Goal: Information Seeking & Learning: Learn about a topic

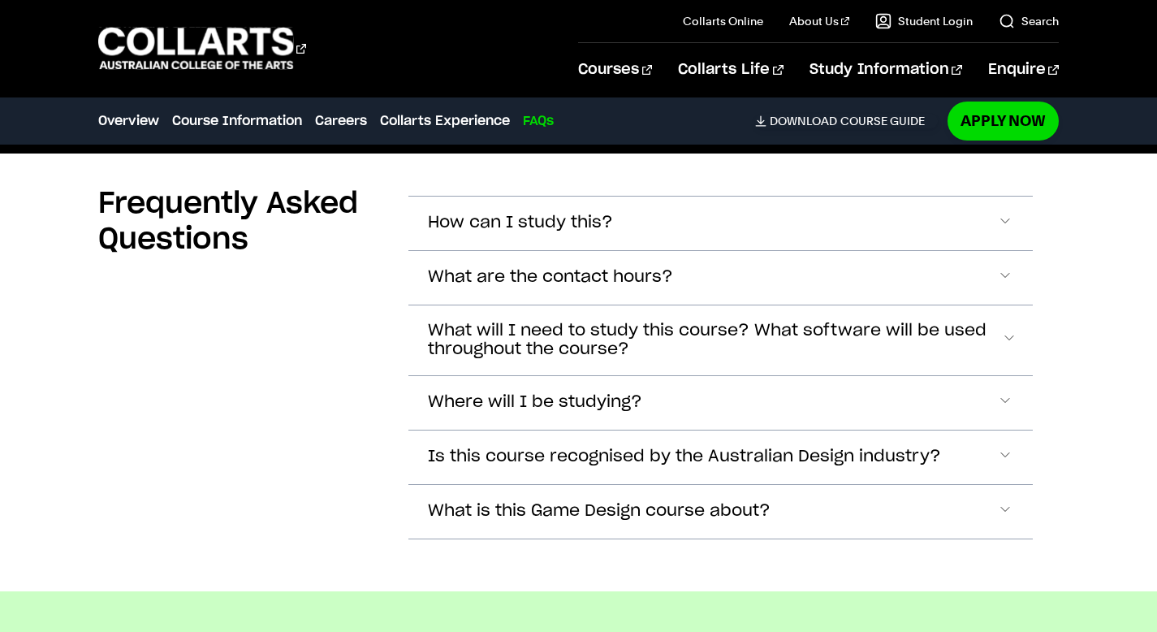
scroll to position [4774, 0]
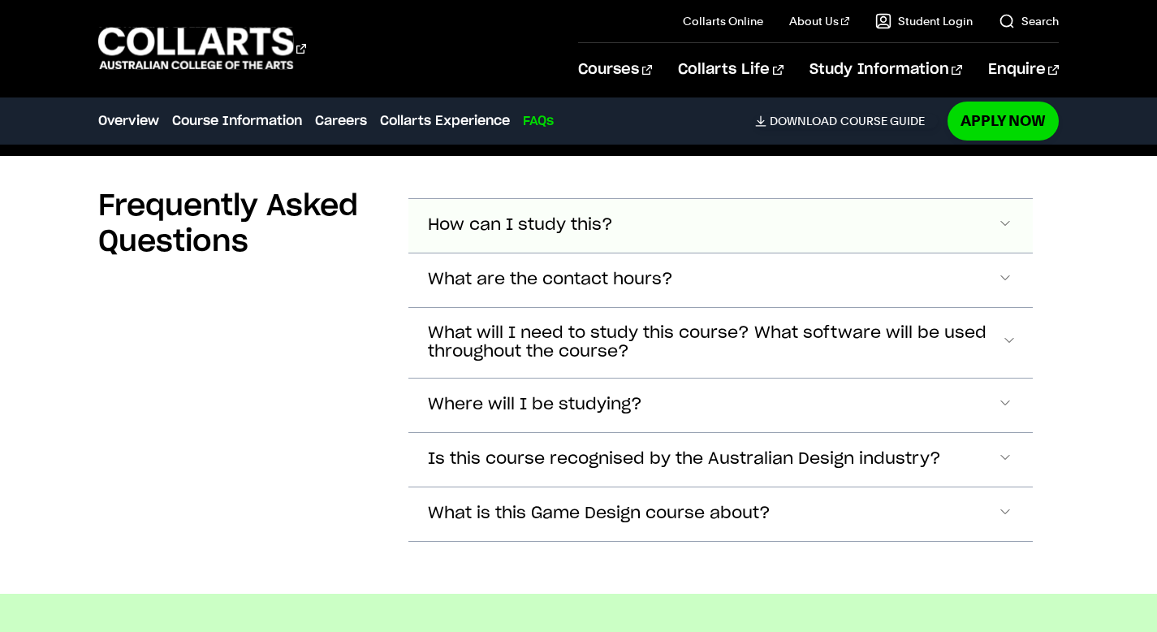
click at [666, 231] on button "How can I study this?" at bounding box center [720, 226] width 624 height 54
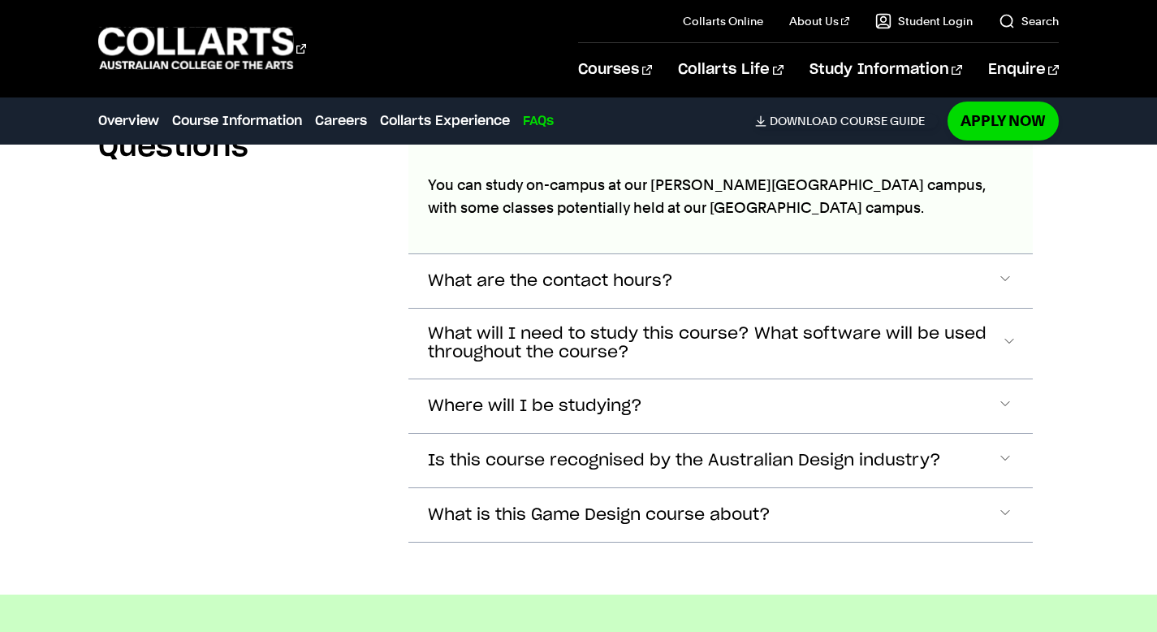
scroll to position [4874, 0]
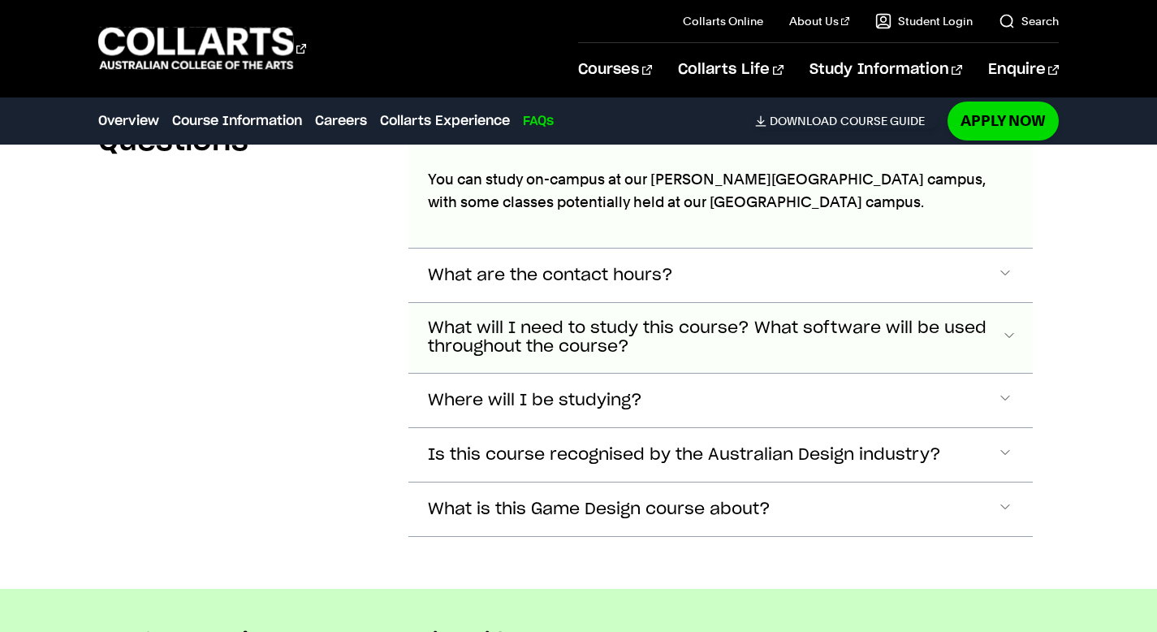
click at [663, 362] on button "What will I need to study this course? What software will be used throughout th…" at bounding box center [720, 338] width 624 height 70
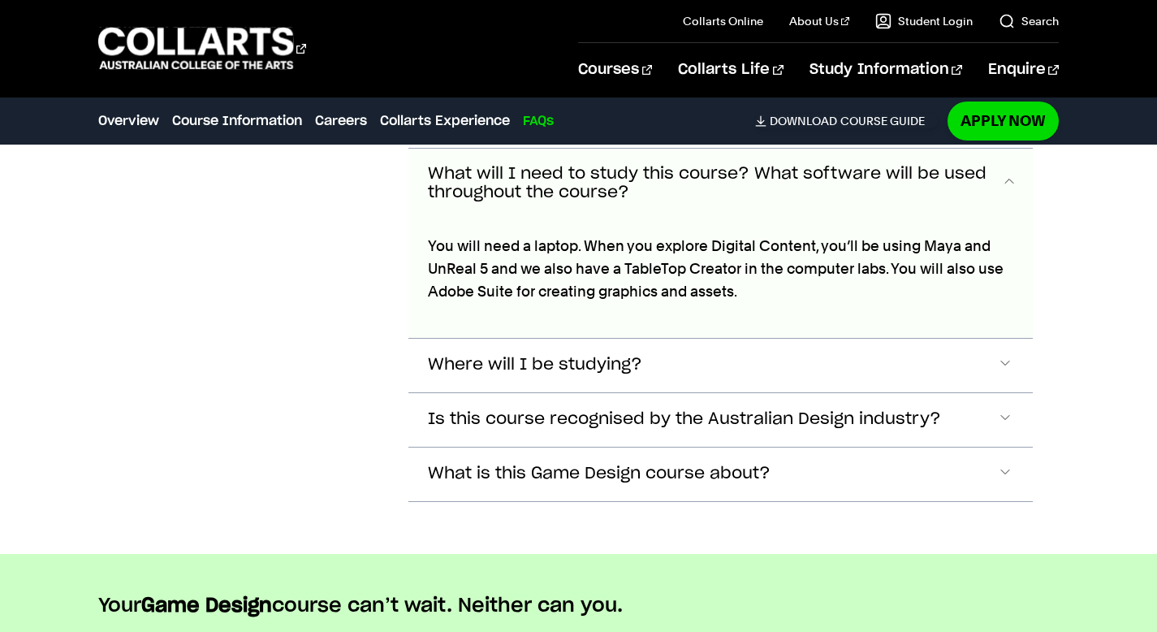
scroll to position [5030, 0]
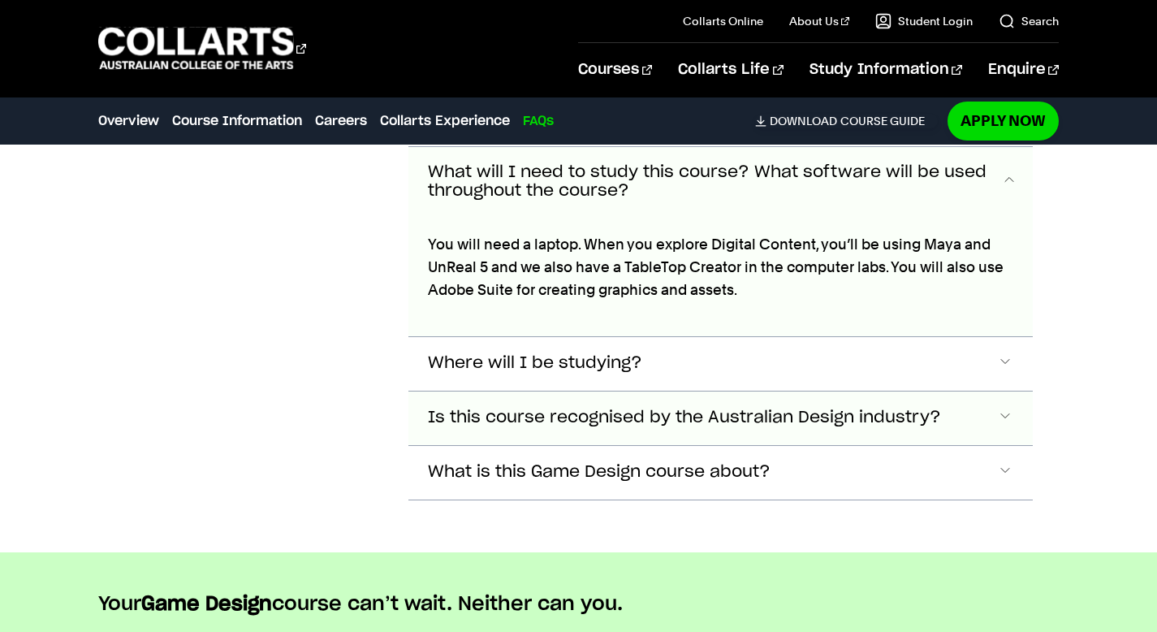
click at [692, 425] on button "Is this course recognised by the Australian Design industry?" at bounding box center [720, 418] width 624 height 54
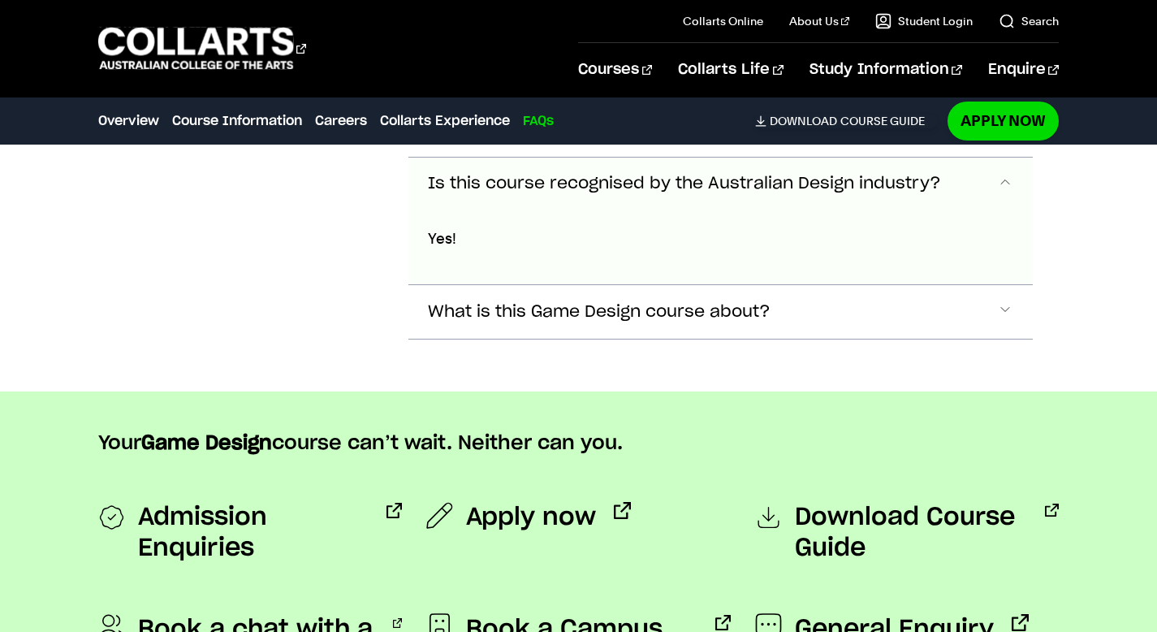
scroll to position [5274, 0]
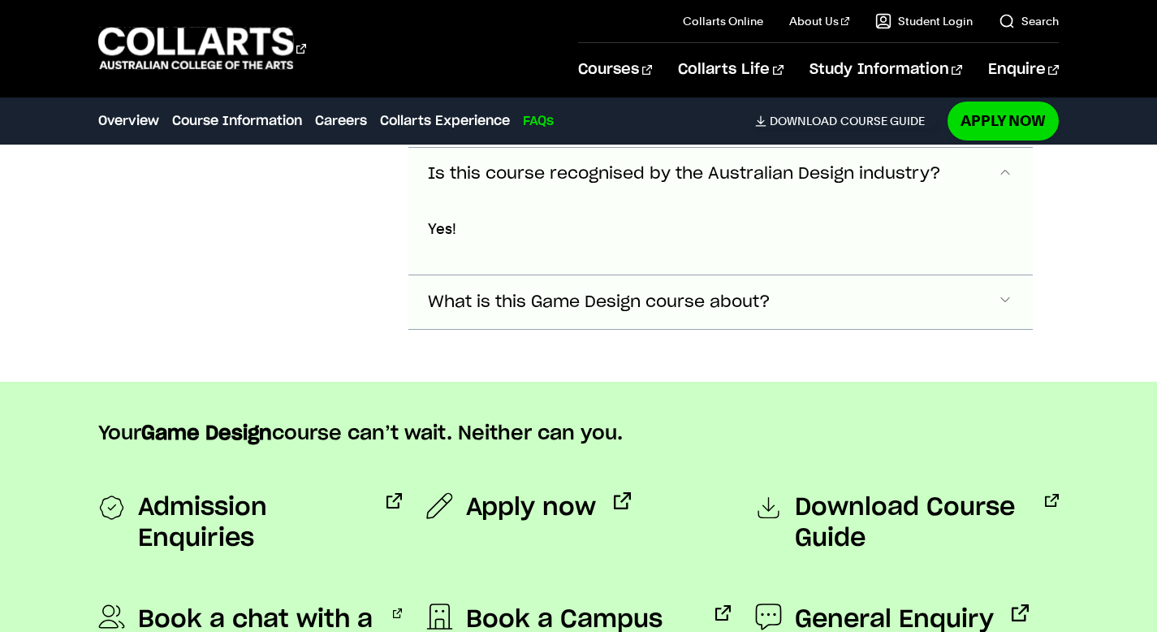
click at [699, 295] on span "What is this Game Design course about?" at bounding box center [599, 302] width 343 height 19
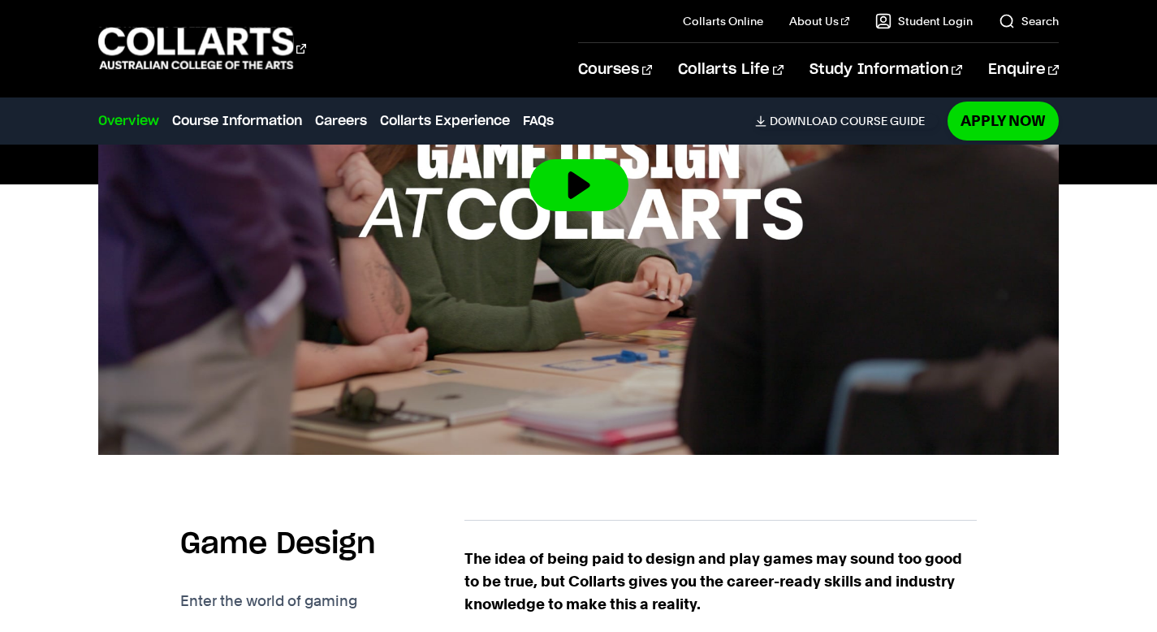
scroll to position [0, 0]
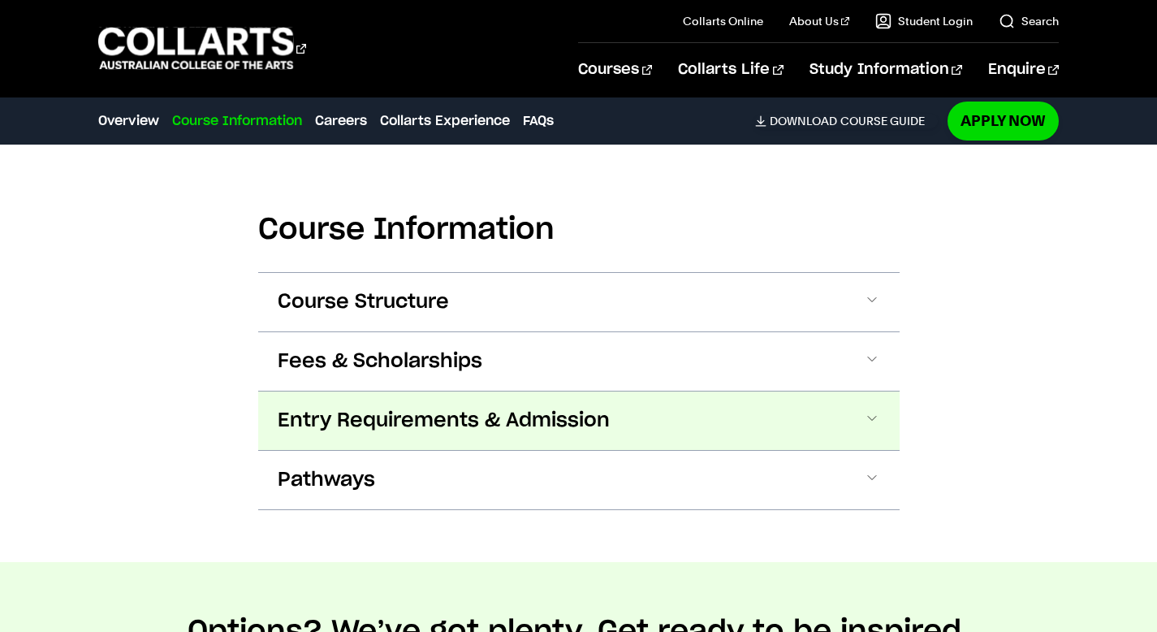
click at [469, 436] on button "Entry Requirements & Admission" at bounding box center [578, 420] width 641 height 58
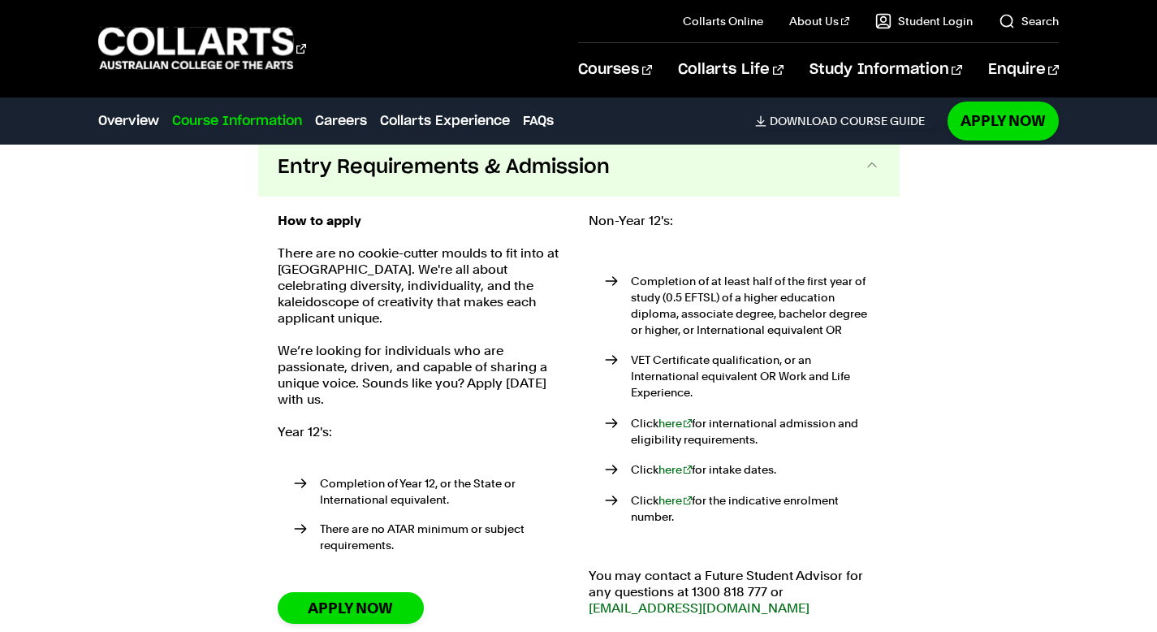
scroll to position [2365, 0]
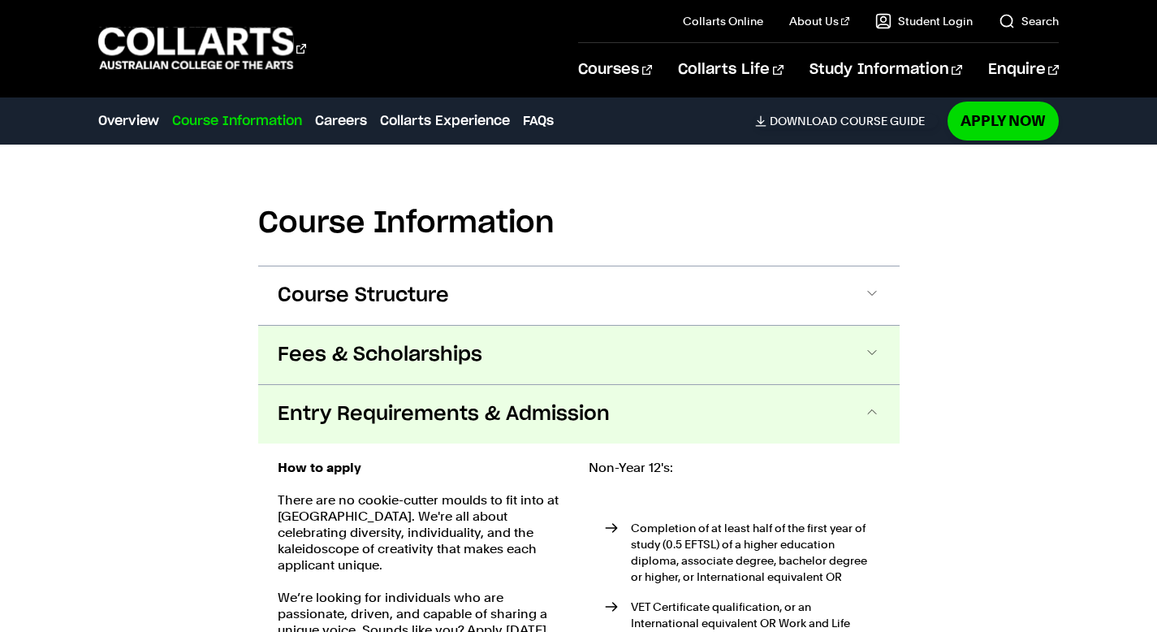
click at [592, 354] on button "Fees & Scholarships" at bounding box center [578, 354] width 641 height 58
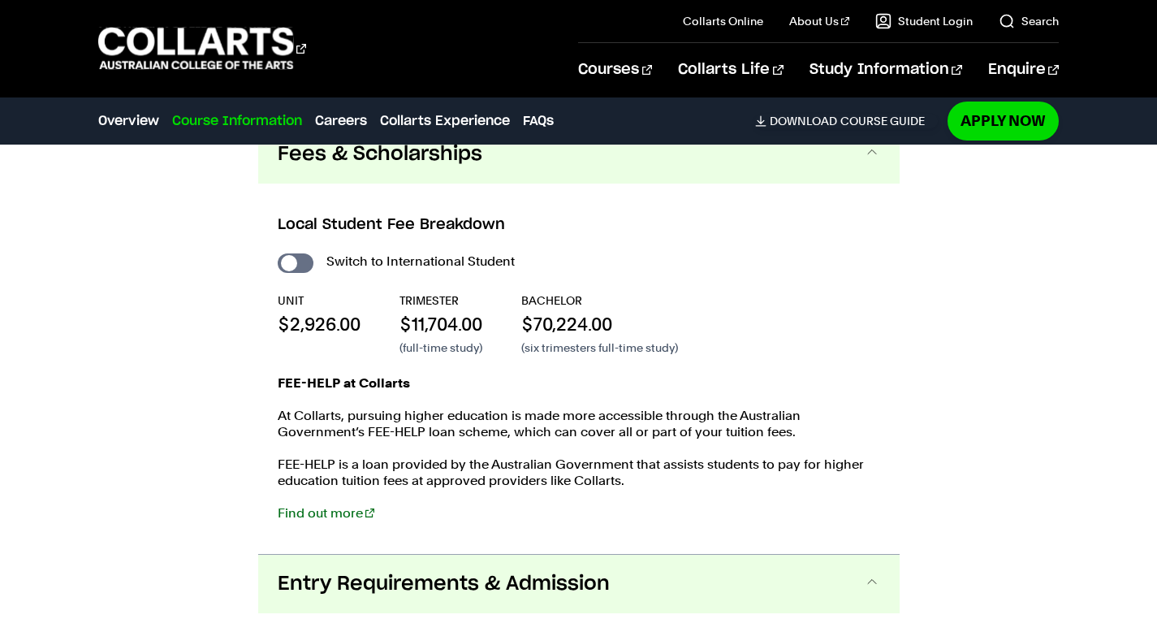
scroll to position [2305, 0]
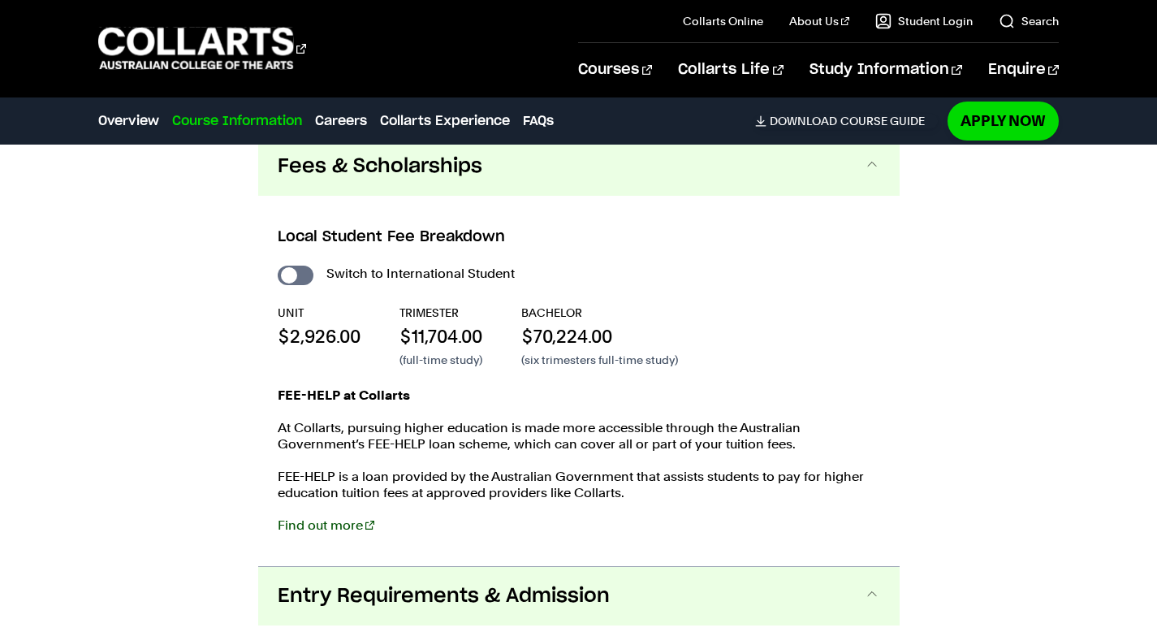
click at [295, 522] on link "Find out more" at bounding box center [326, 524] width 97 height 15
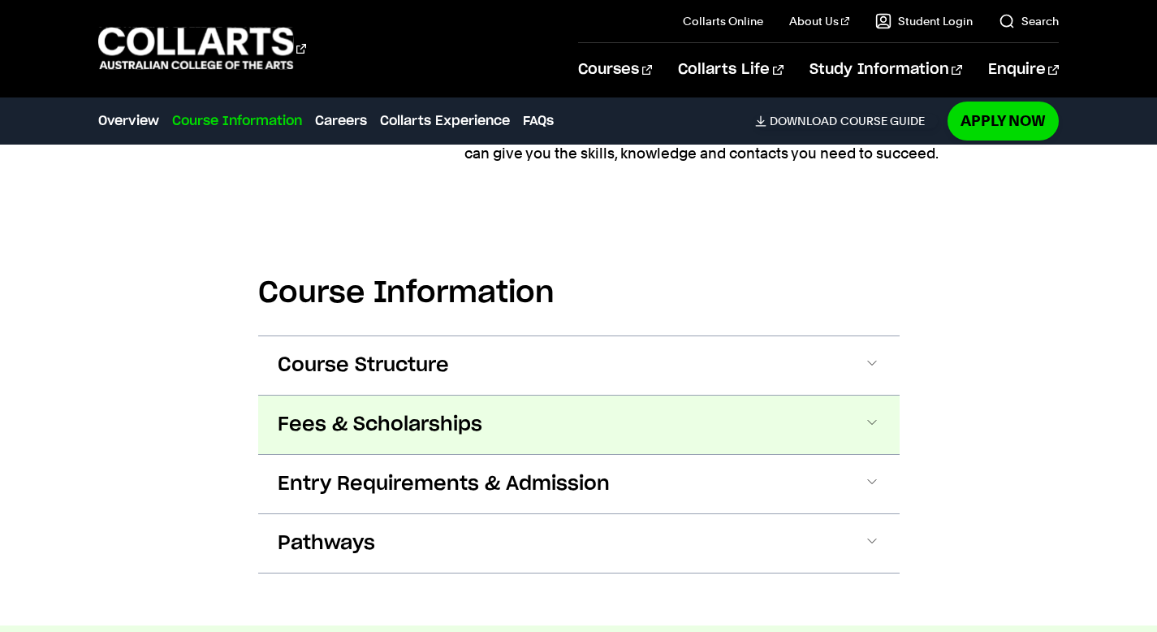
click at [387, 414] on span "Fees & Scholarships" at bounding box center [380, 425] width 205 height 26
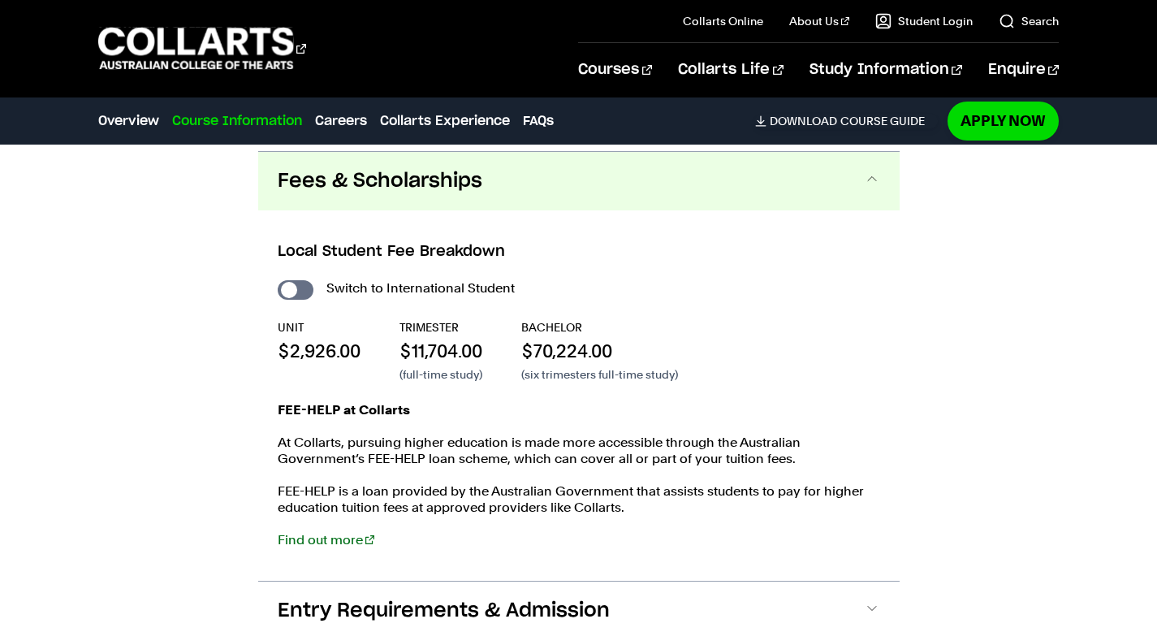
scroll to position [2267, 0]
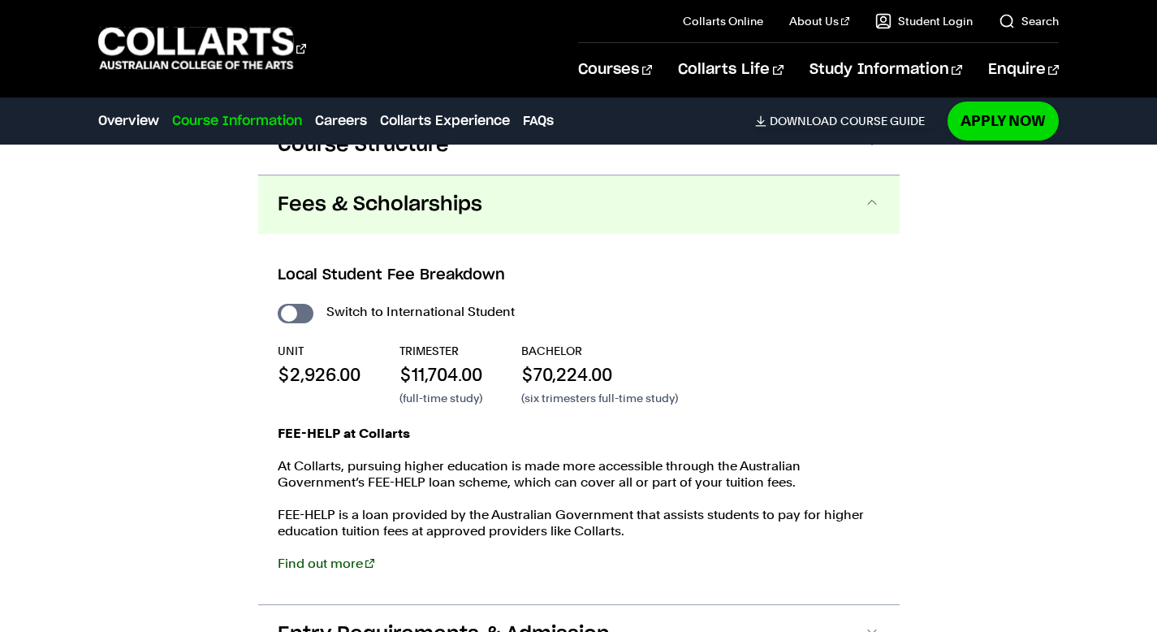
click at [339, 559] on link "Find out more" at bounding box center [326, 562] width 97 height 15
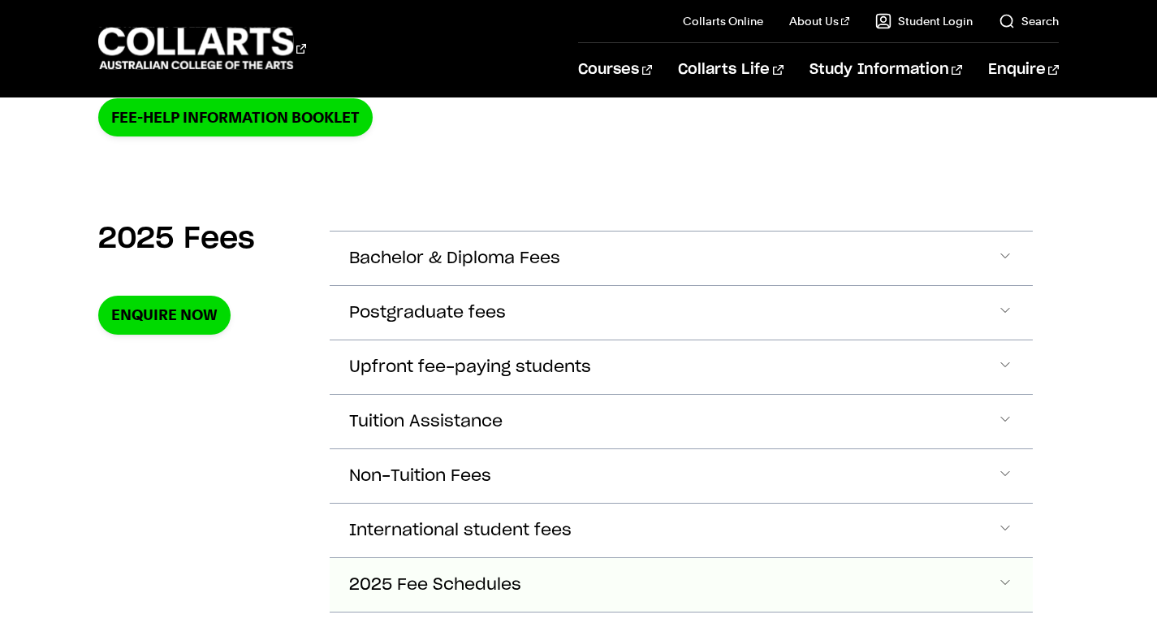
scroll to position [482, 0]
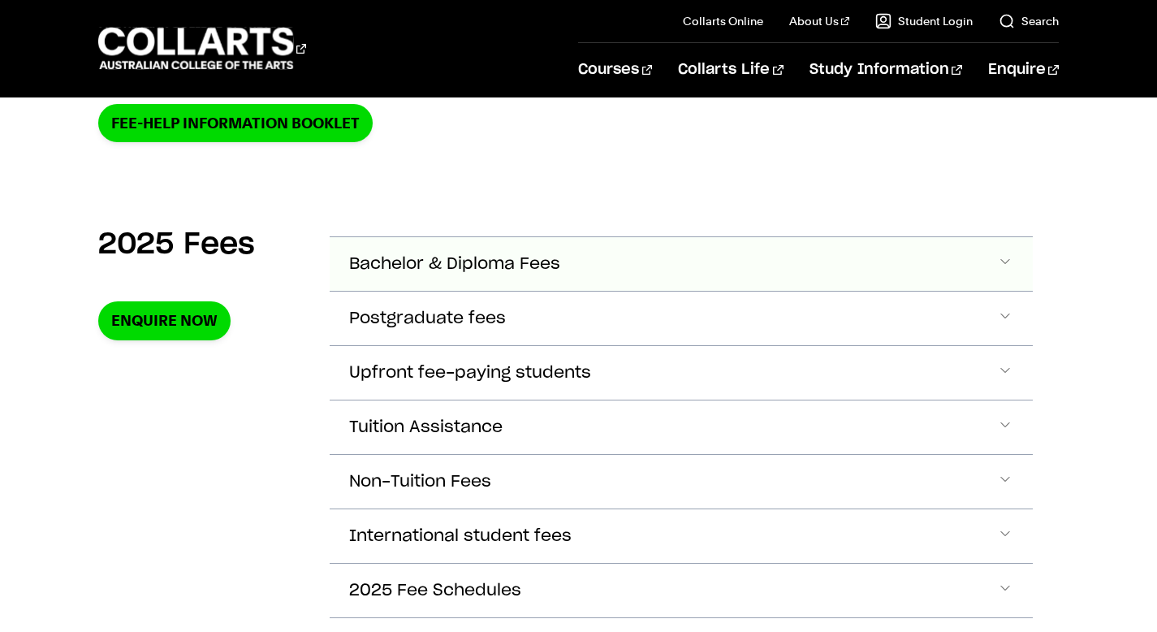
click at [458, 279] on button "Bachelor & Diploma Fees" at bounding box center [681, 264] width 703 height 54
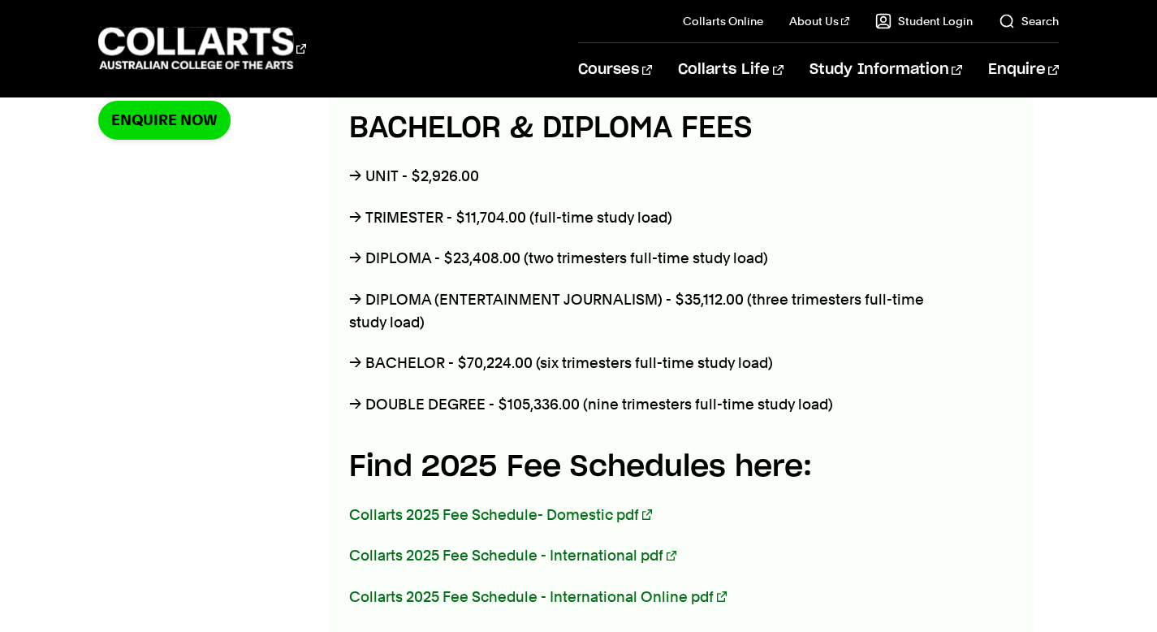
scroll to position [686, 0]
